Goal: Transaction & Acquisition: Purchase product/service

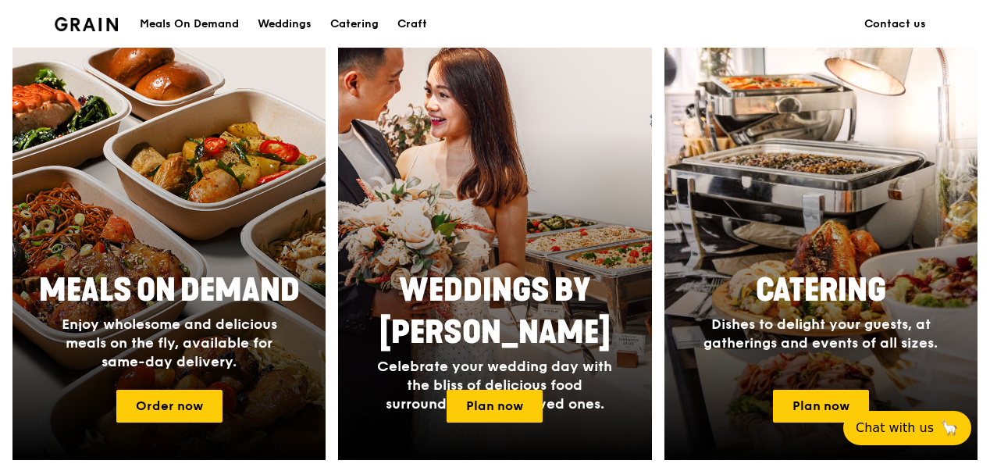
scroll to position [618, 0]
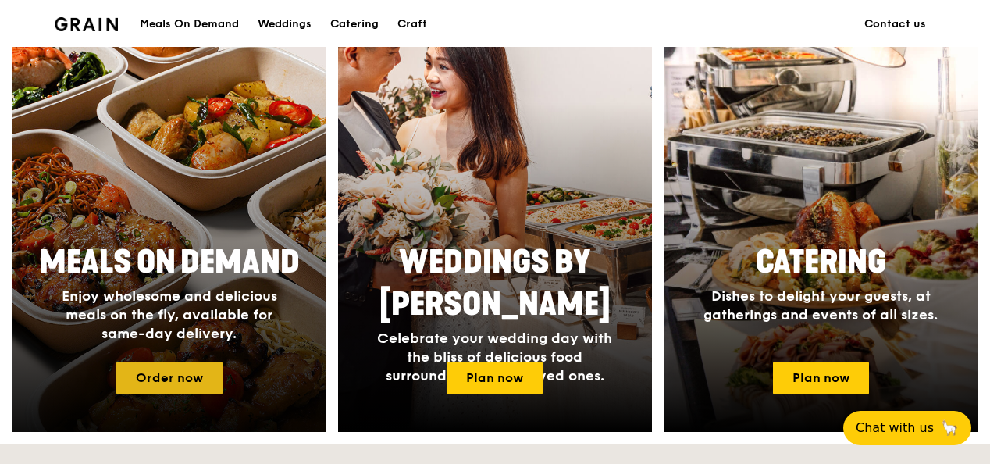
click at [153, 384] on link "Order now" at bounding box center [169, 377] width 106 height 33
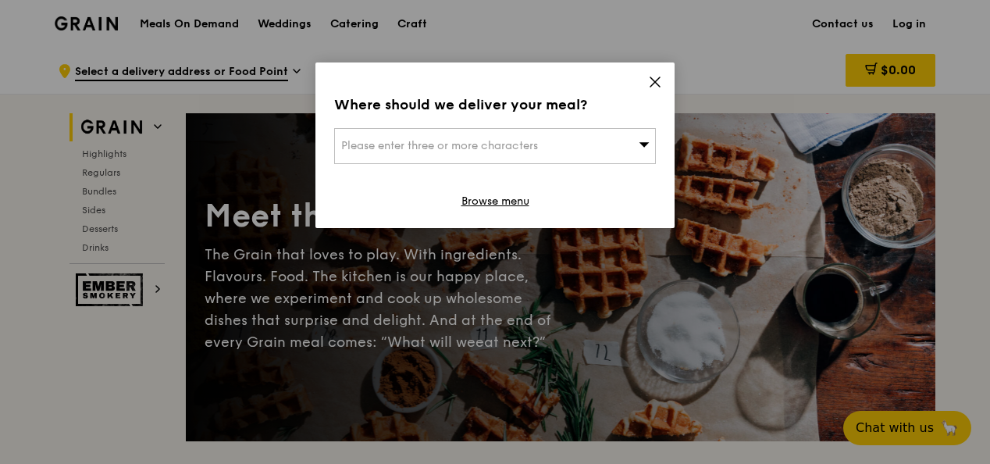
click at [654, 84] on icon at bounding box center [655, 82] width 14 height 14
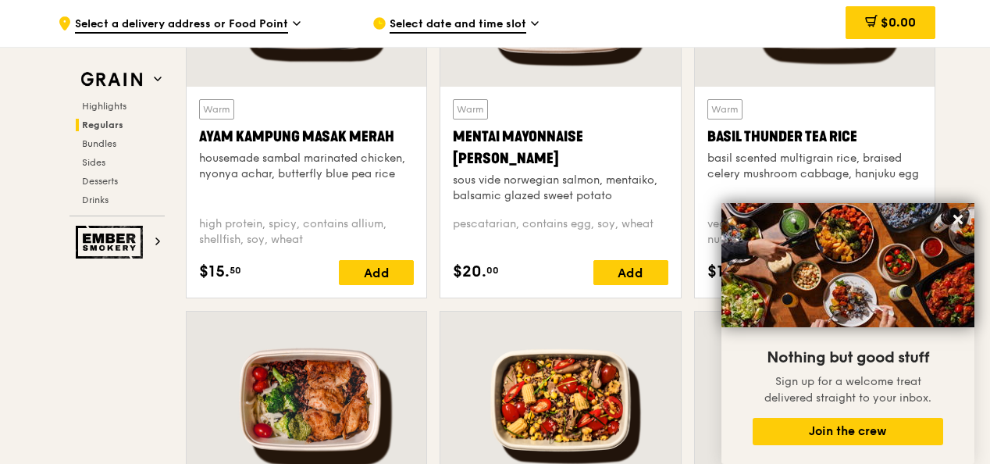
scroll to position [1544, 0]
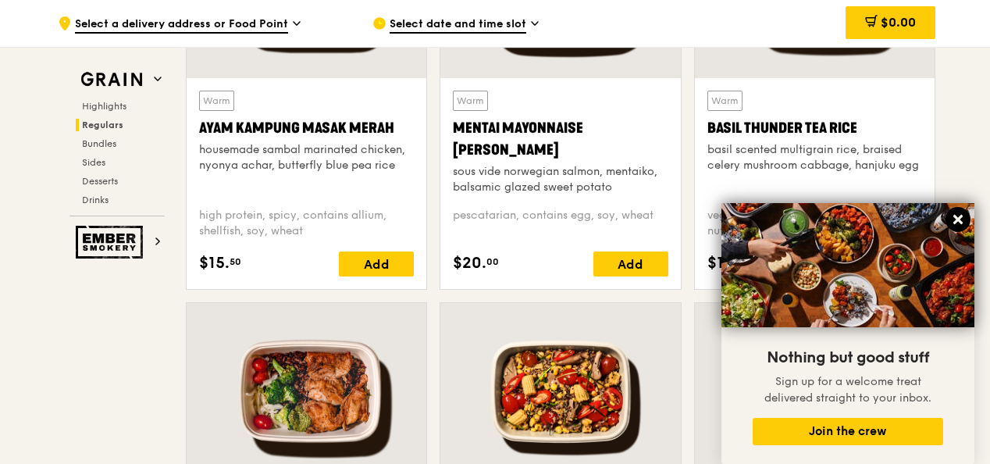
click at [955, 212] on icon at bounding box center [958, 219] width 14 height 14
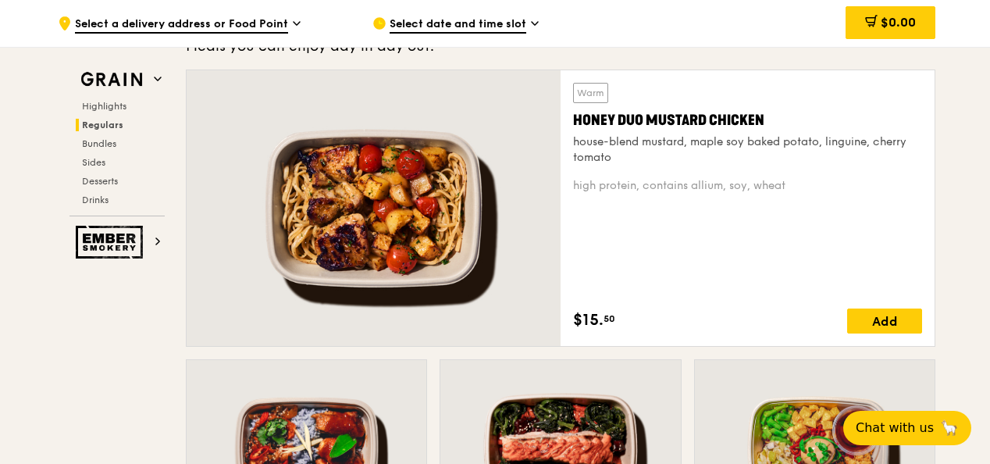
scroll to position [1094, 0]
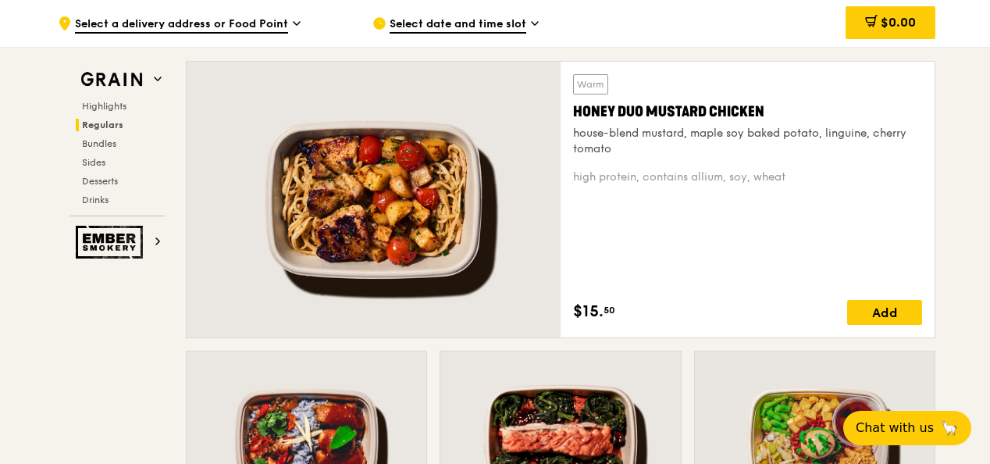
drag, startPoint x: 989, startPoint y: 87, endPoint x: 993, endPoint y: 108, distance: 21.4
click at [541, 392] on div at bounding box center [560, 439] width 240 height 177
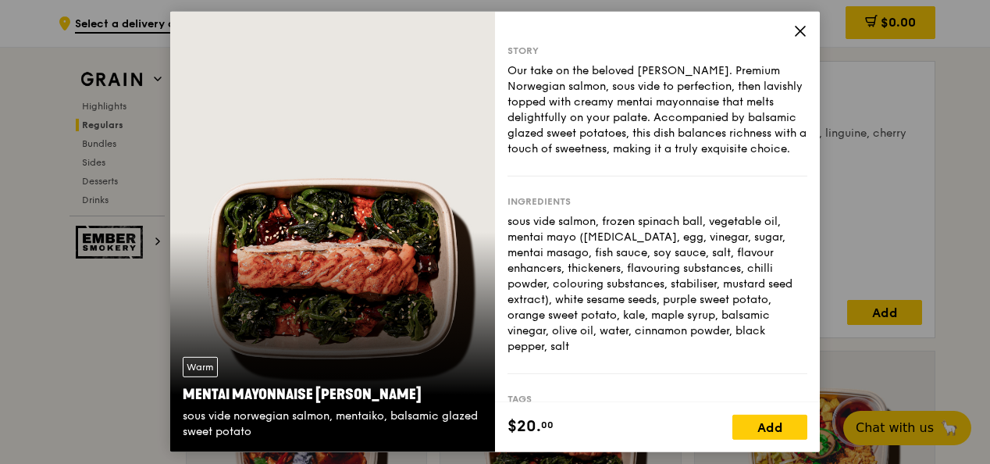
click at [792, 35] on div "Story Our take on the beloved mentaiko salmon. Premium Norwegian salmon, sous v…" at bounding box center [657, 207] width 325 height 390
click at [799, 36] on icon at bounding box center [800, 31] width 14 height 14
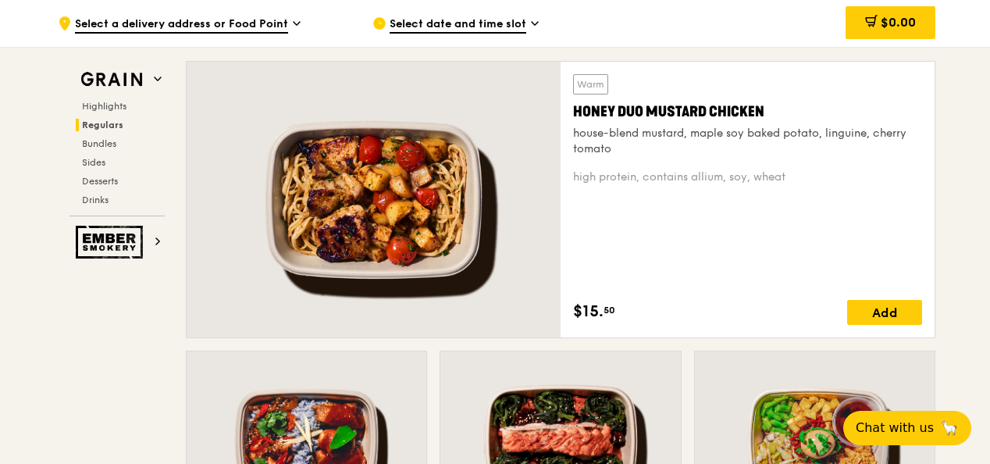
click at [646, 203] on div "Warm Honey Duo Mustard Chicken house-blend mustard, maple soy baked potato, lin…" at bounding box center [747, 199] width 349 height 251
click at [419, 217] on div at bounding box center [374, 200] width 374 height 276
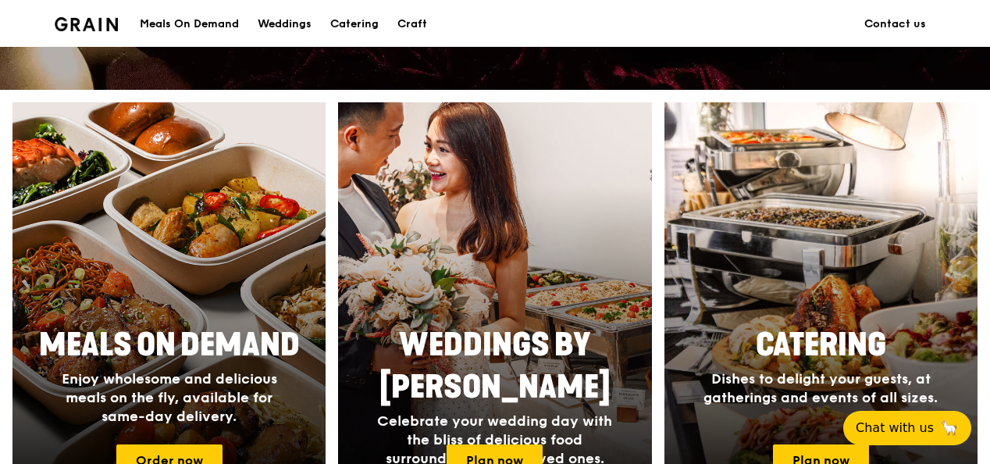
scroll to position [571, 0]
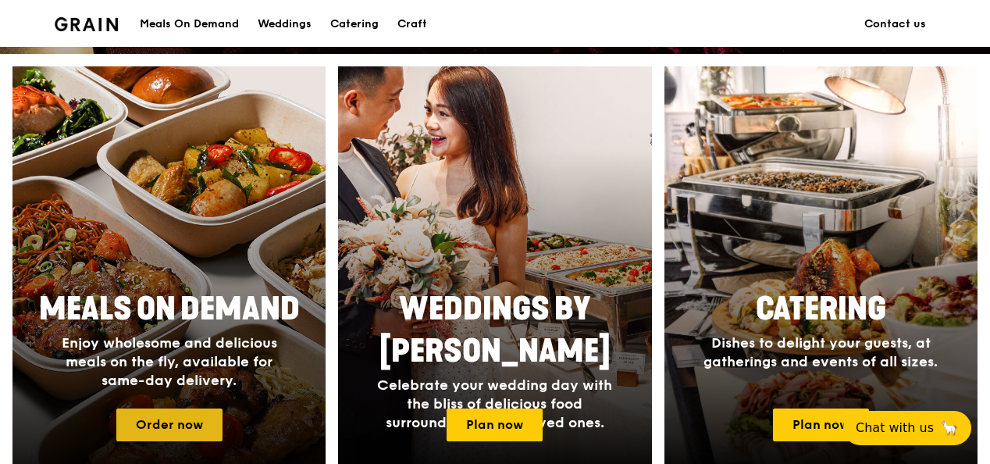
click at [204, 416] on link "Order now" at bounding box center [169, 424] width 106 height 33
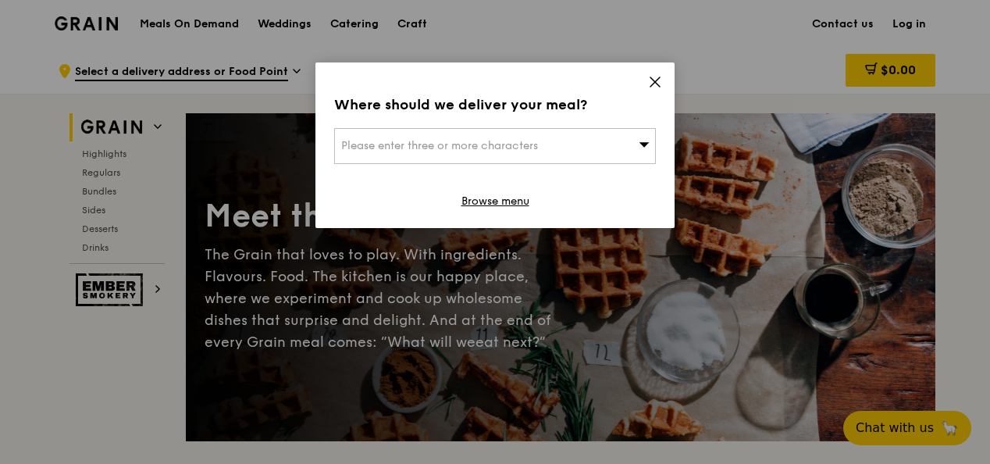
click at [668, 78] on div "Where should we deliver your meal? Please enter three or more characters Browse…" at bounding box center [494, 145] width 359 height 166
click at [653, 84] on icon at bounding box center [654, 81] width 9 height 9
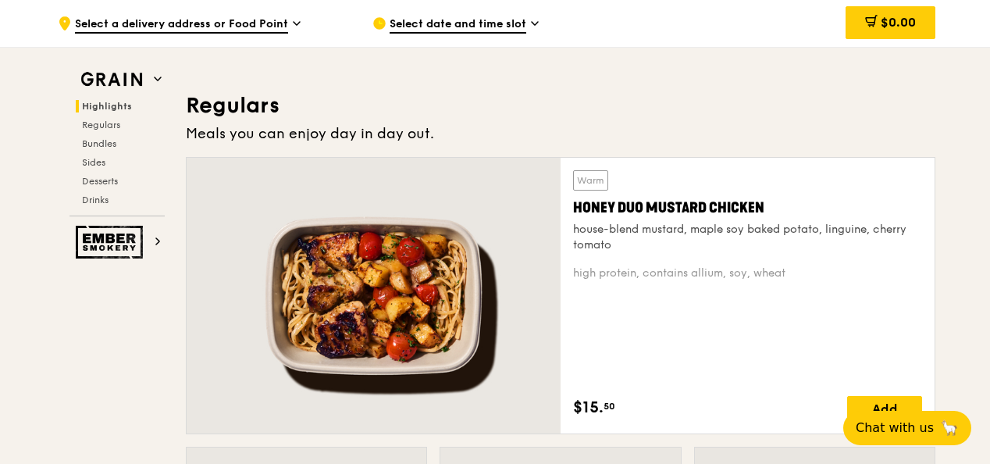
scroll to position [1006, 0]
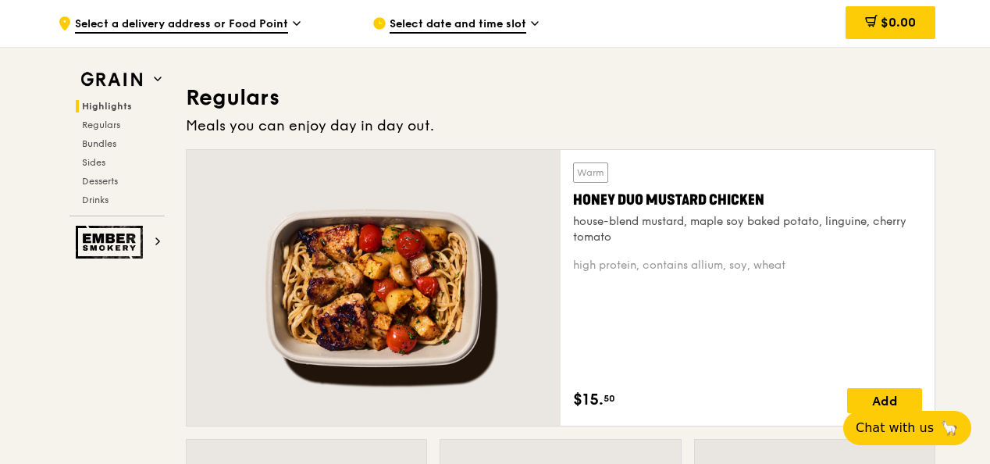
click at [403, 259] on div at bounding box center [374, 288] width 374 height 276
